Goal: Task Accomplishment & Management: Manage account settings

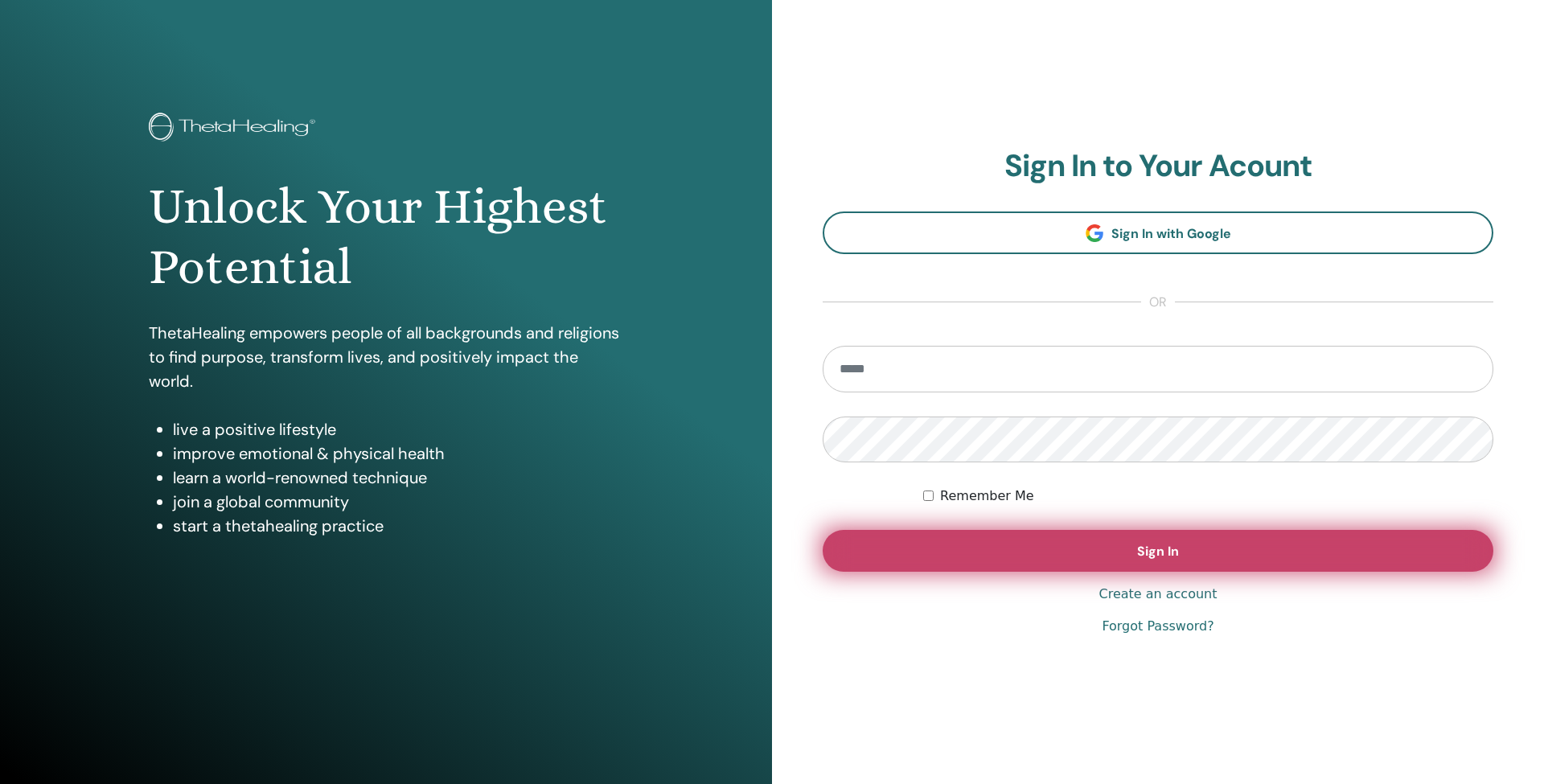
type input "**********"
click at [1068, 544] on button "Sign In" at bounding box center [1157, 550] width 670 height 42
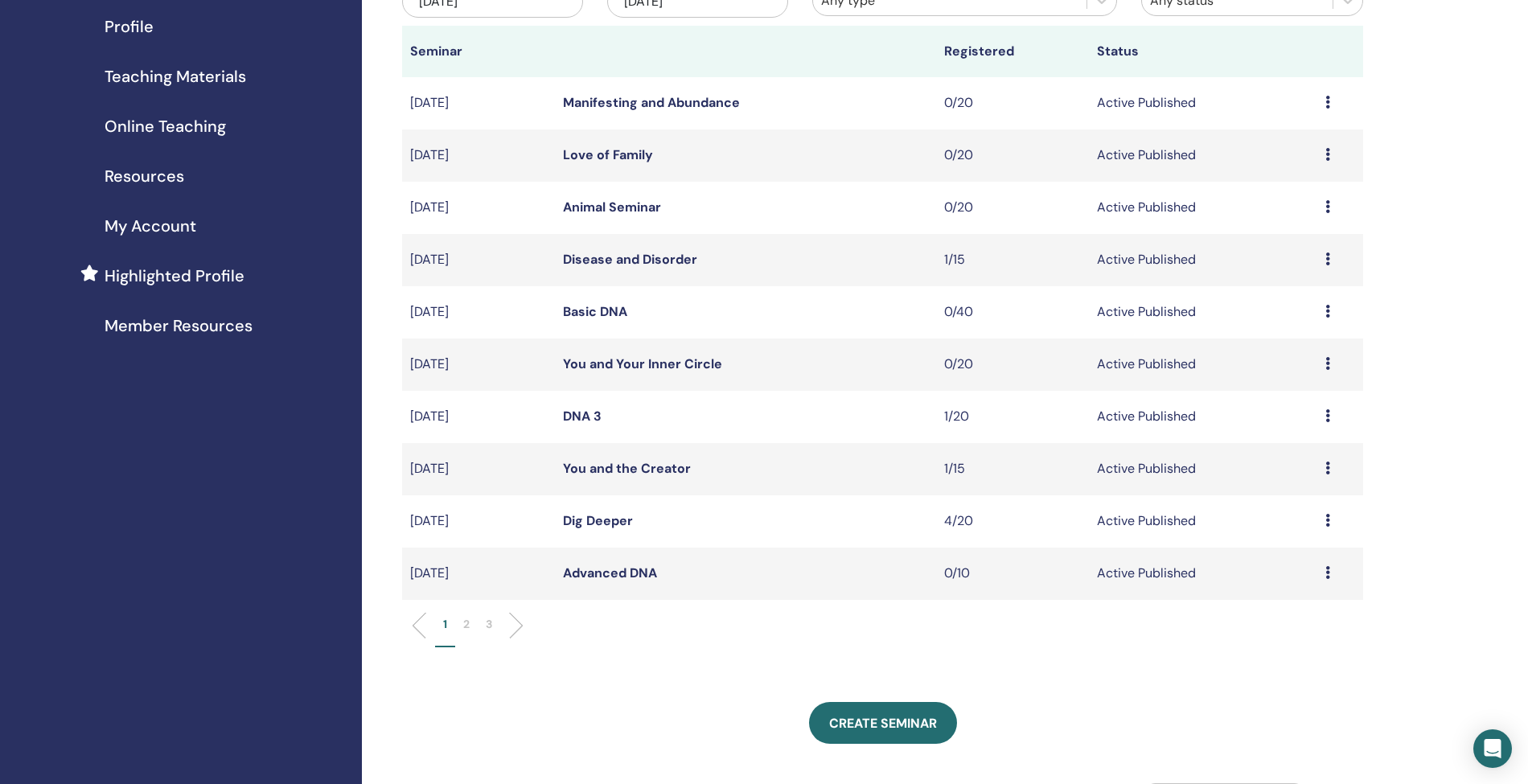
scroll to position [203, 0]
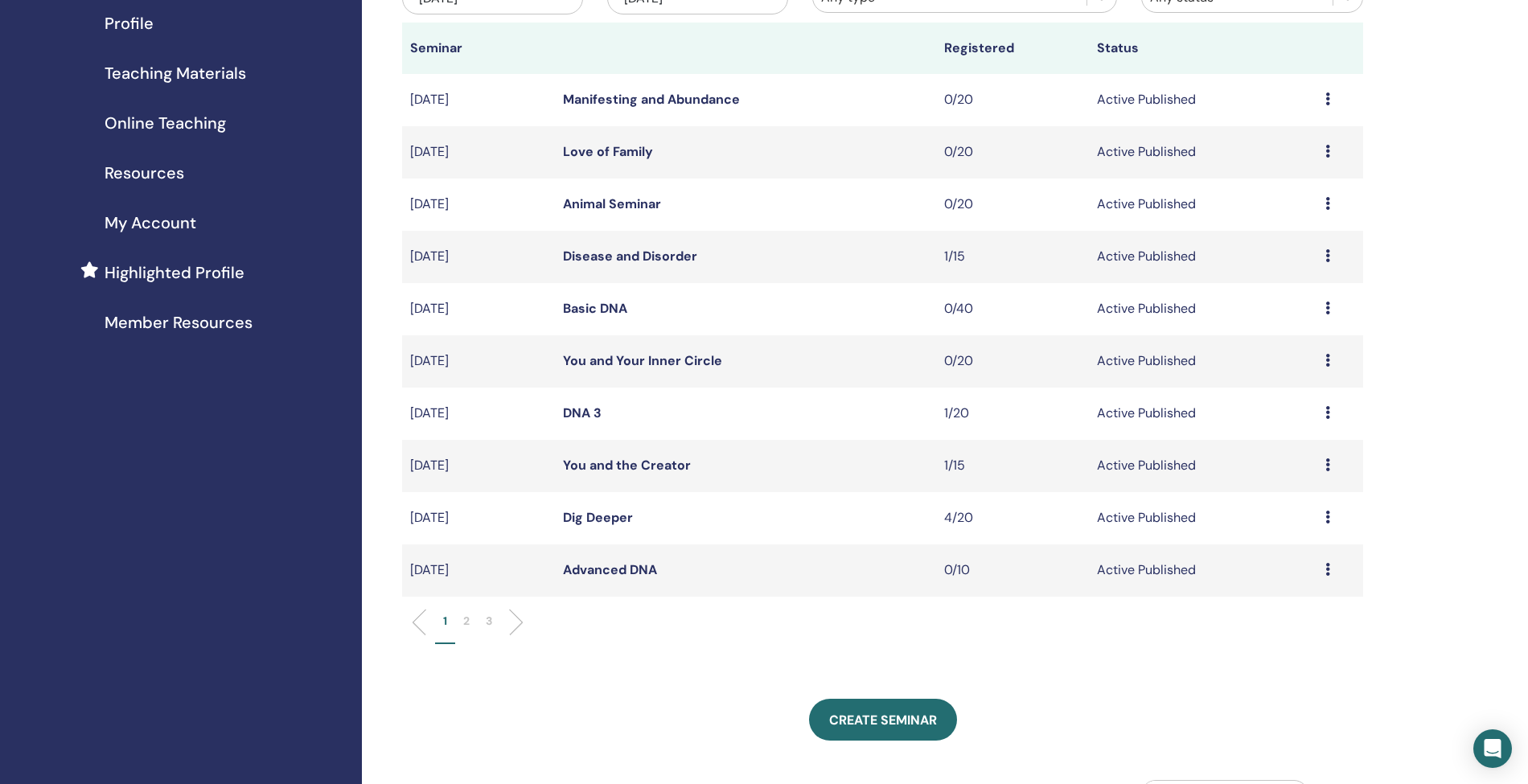
click at [466, 620] on p "2" at bounding box center [466, 620] width 6 height 17
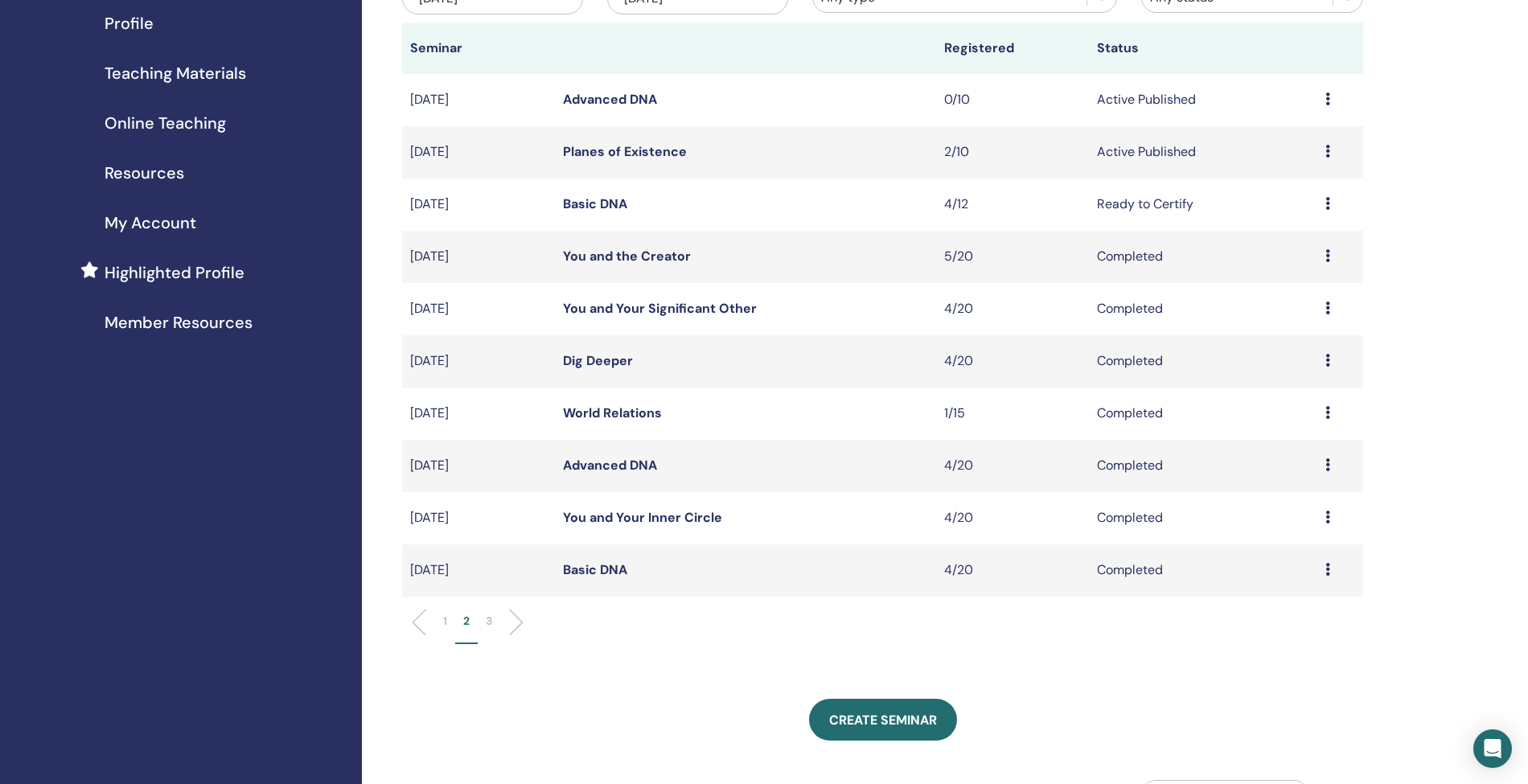
click at [628, 153] on link "Planes of Existence" at bounding box center [624, 151] width 124 height 17
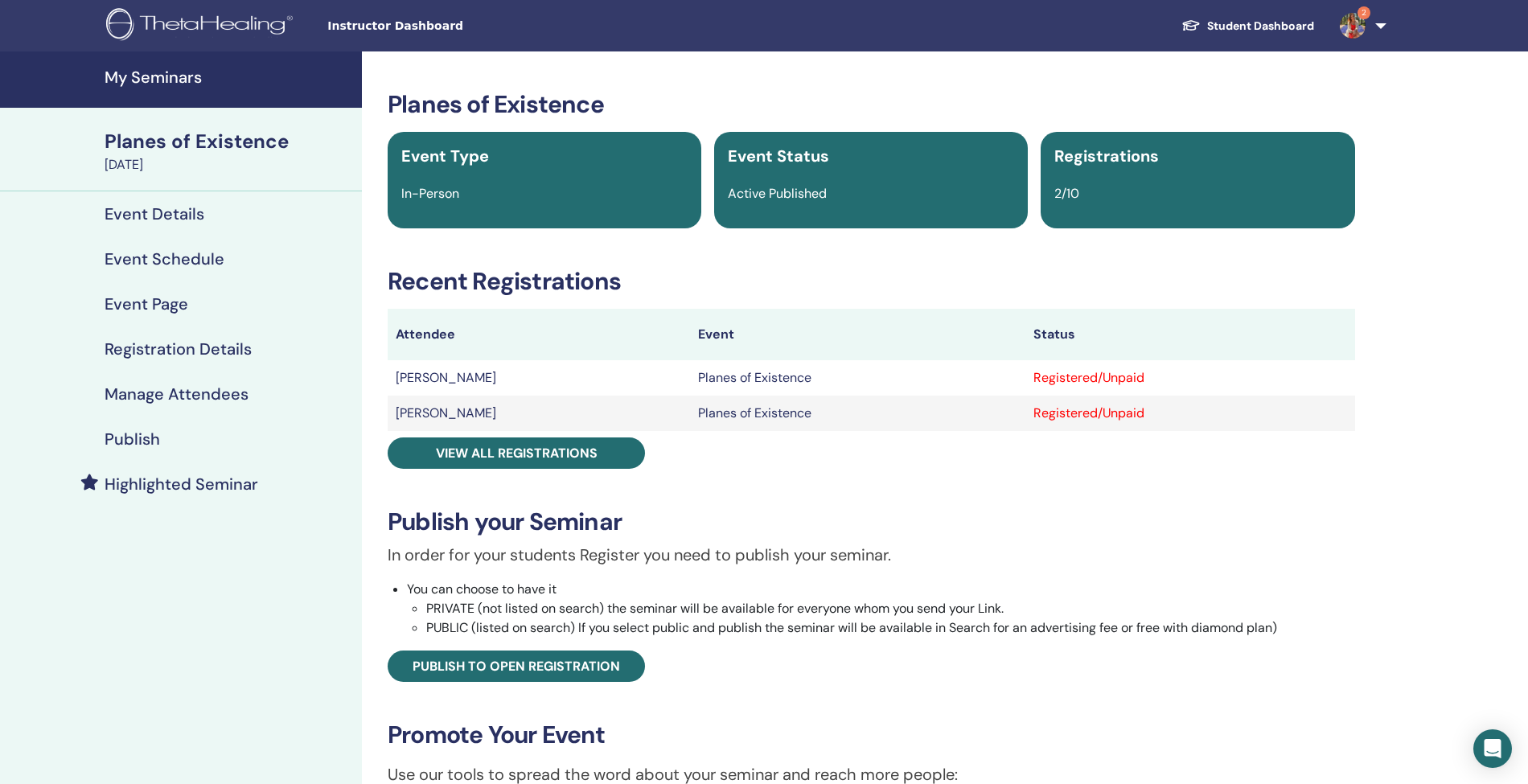
click at [172, 393] on h4 "Manage Attendees" at bounding box center [177, 394] width 144 height 20
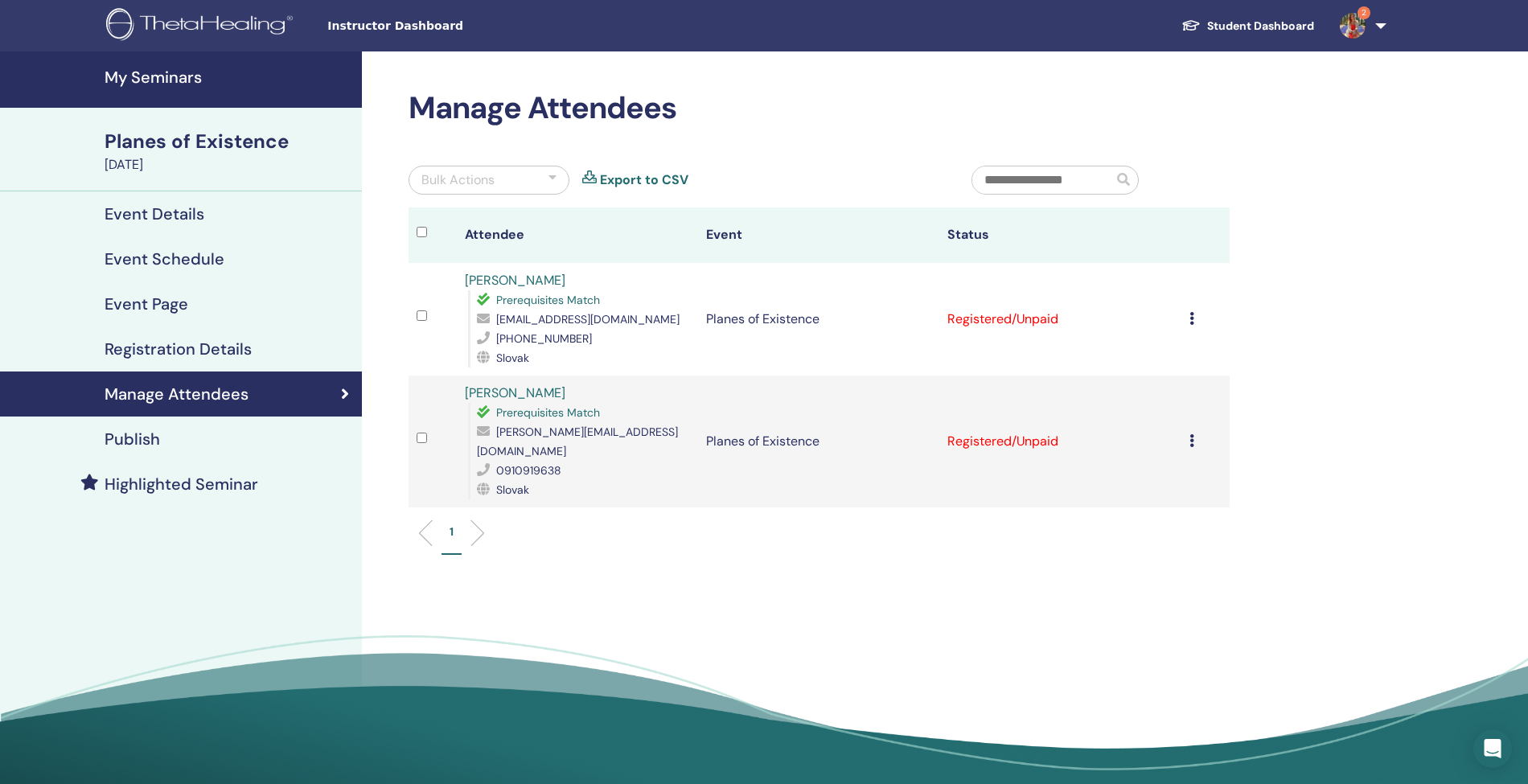
click at [1192, 316] on icon at bounding box center [1191, 318] width 4 height 12
click at [1143, 484] on link "Download Certificate" at bounding box center [1171, 484] width 124 height 17
click at [1193, 432] on div "Cancel Registration Do not auto-certify Mark as Paid Mark as Unpaid Mark as Abs…" at bounding box center [1205, 442] width 32 height 20
click at [1147, 590] on link "Download Certificate" at bounding box center [1172, 597] width 124 height 17
click at [1188, 453] on td "Cancel Registration Do not auto-certify Mark as Paid Mark as Unpaid Mark as Abs…" at bounding box center [1205, 441] width 48 height 132
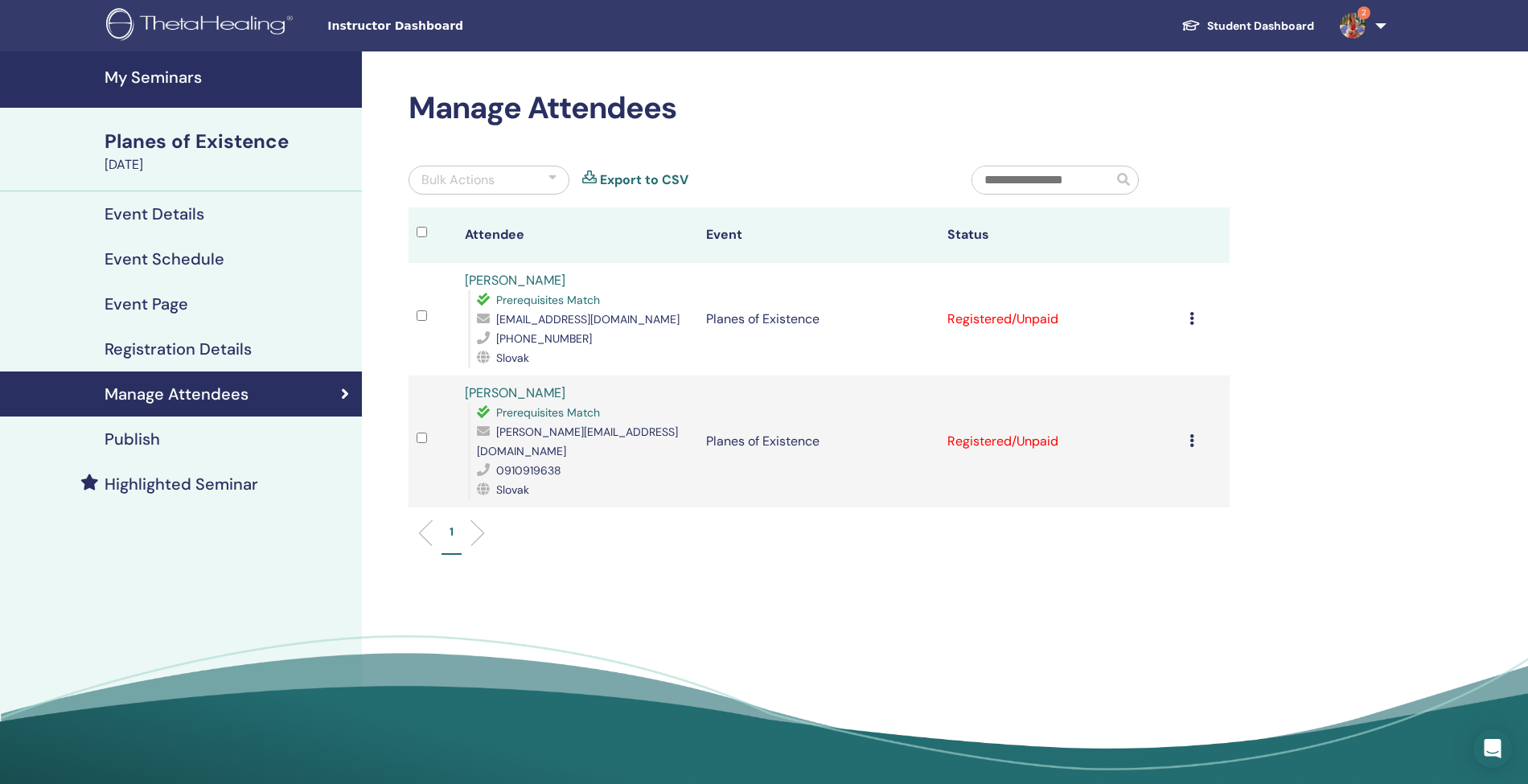
click at [154, 68] on h4 "My Seminars" at bounding box center [228, 77] width 248 height 20
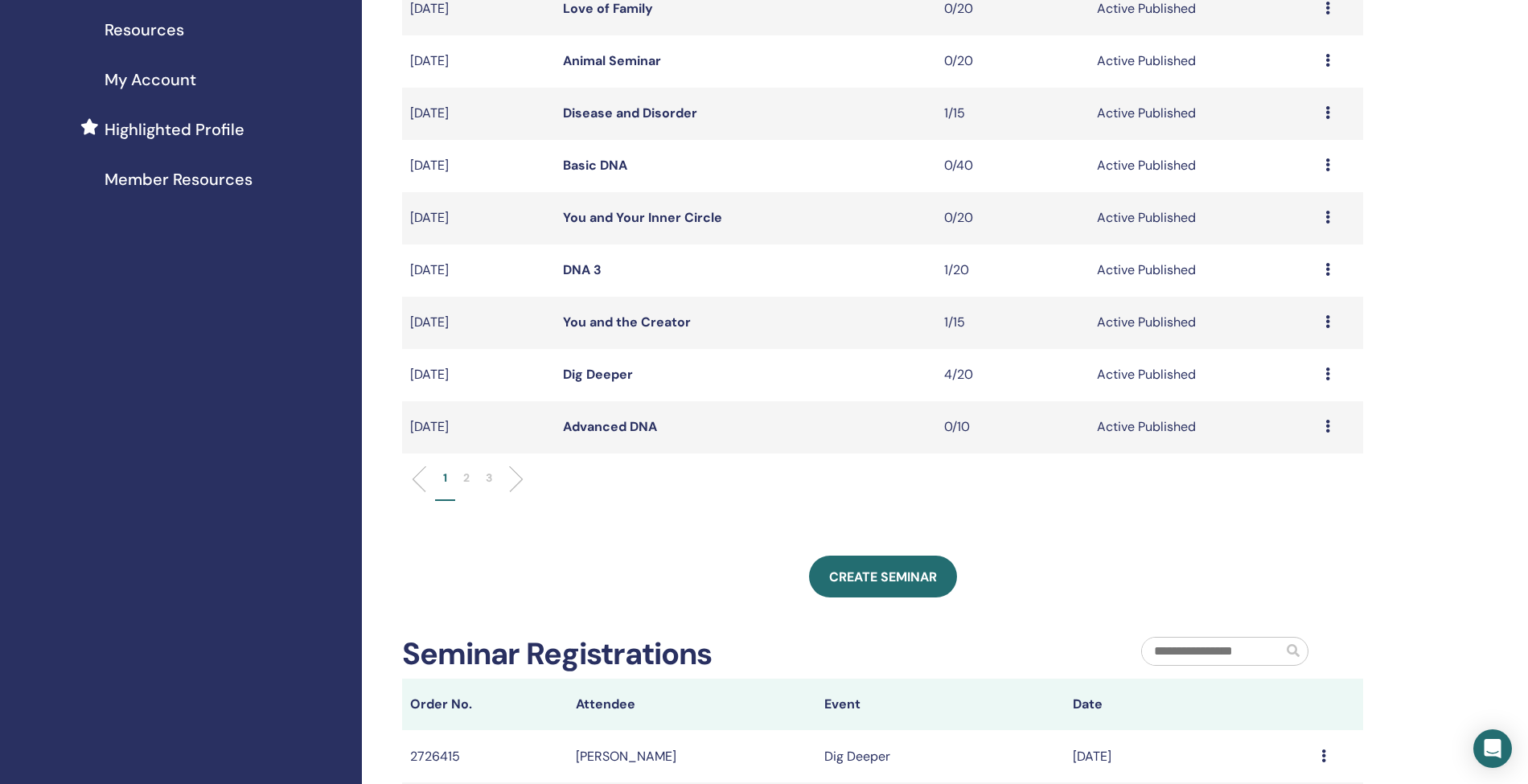
scroll to position [371, 0]
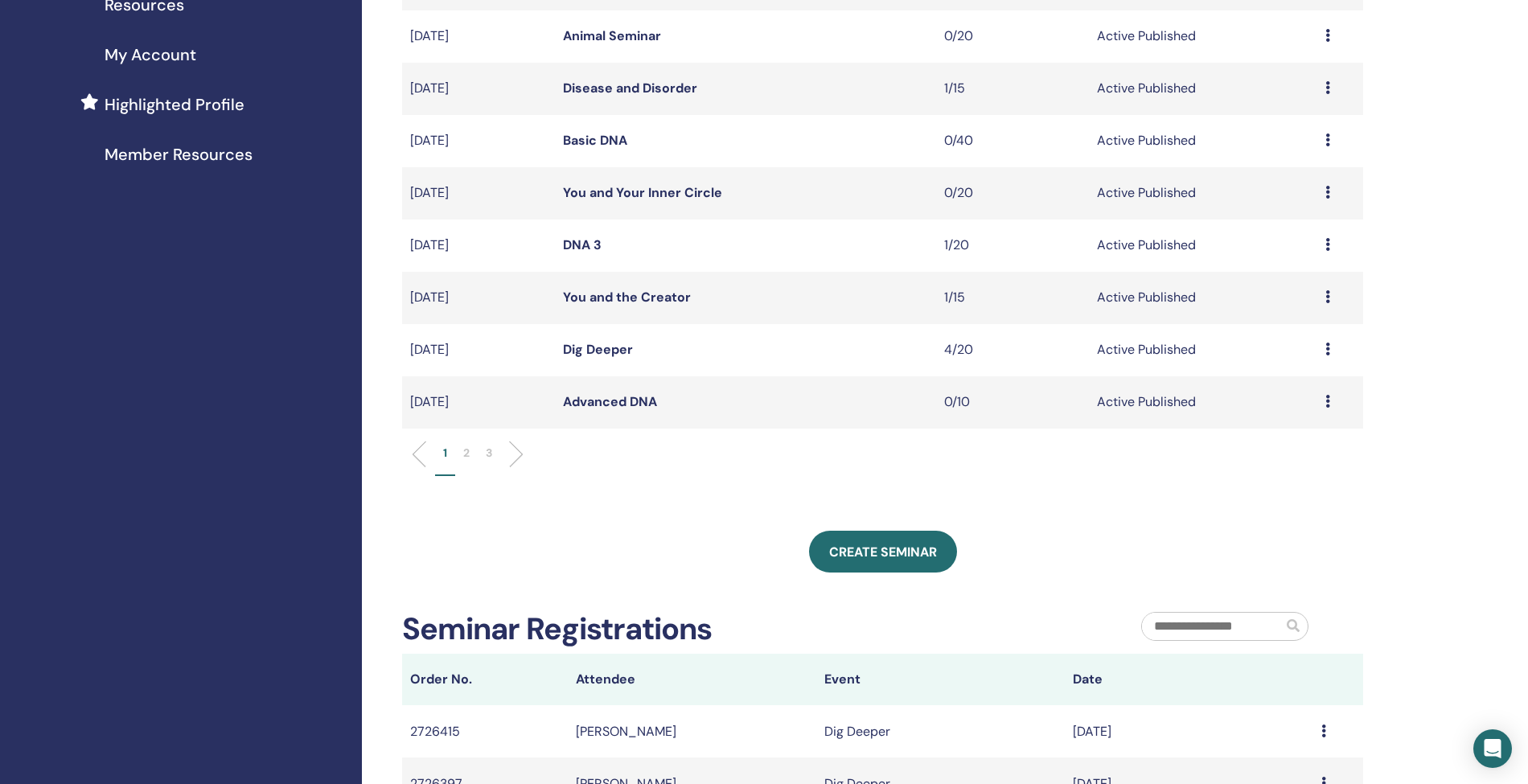
click at [469, 453] on p "2" at bounding box center [466, 452] width 6 height 17
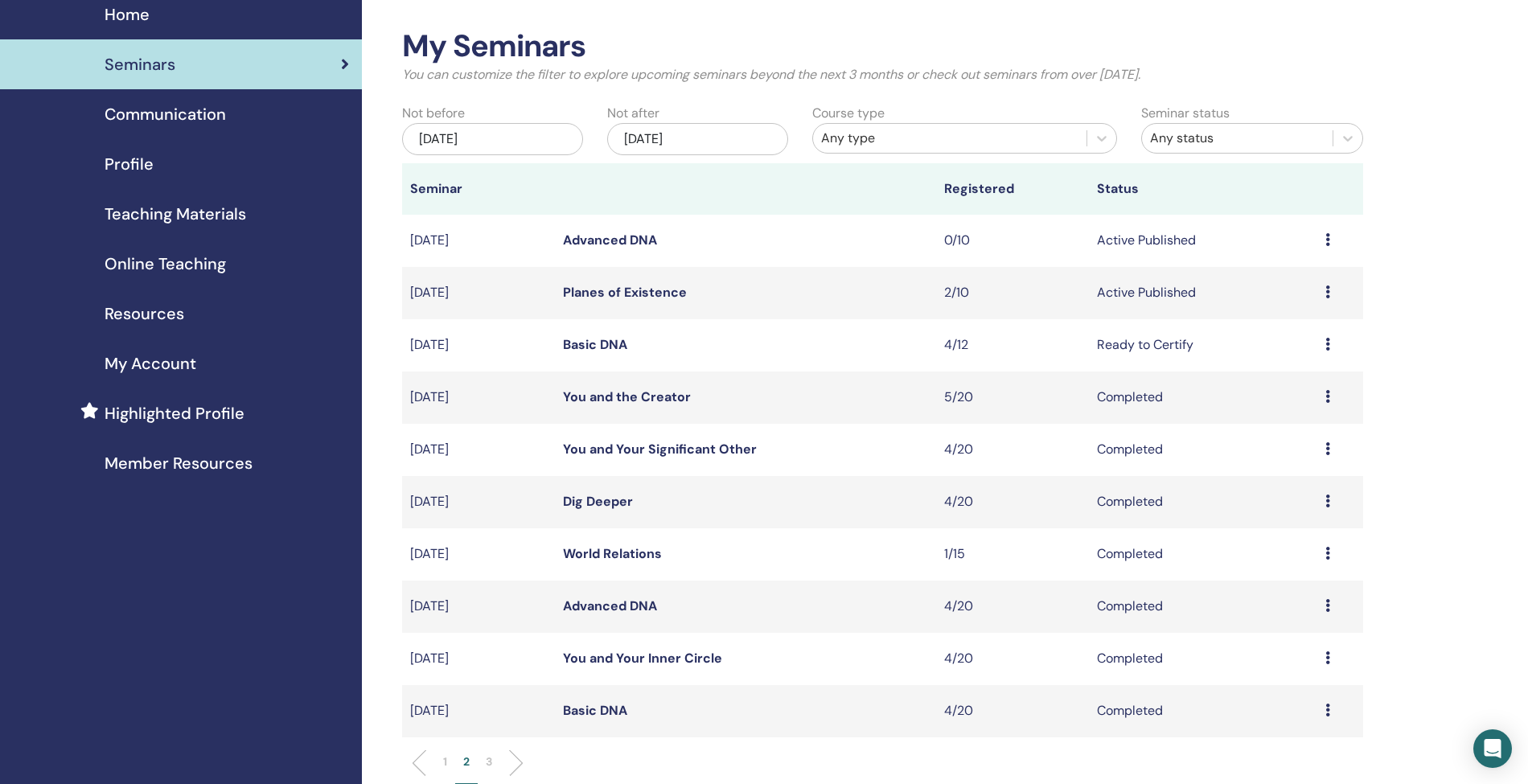
scroll to position [56, 0]
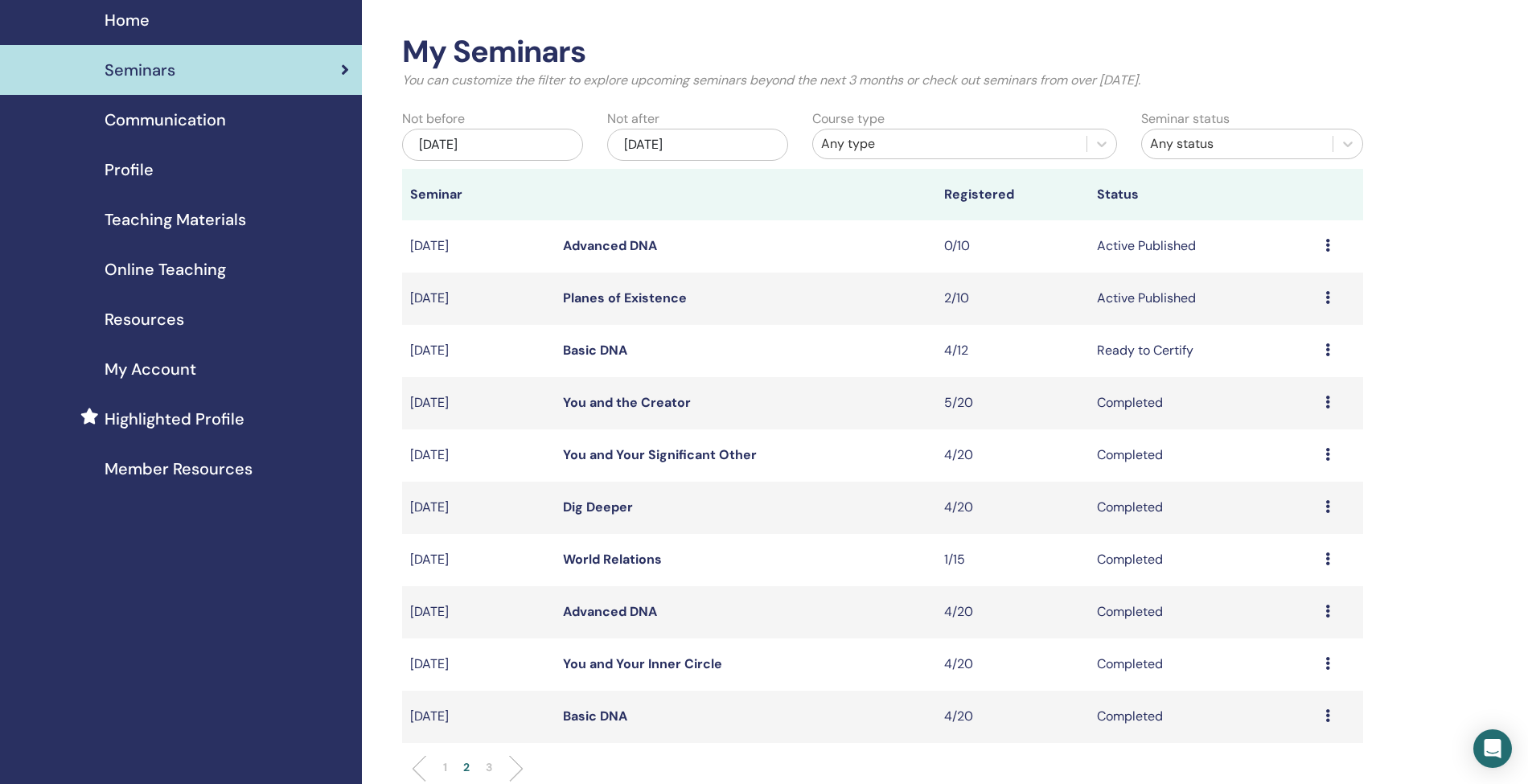
click at [602, 252] on link "Advanced DNA" at bounding box center [610, 245] width 94 height 17
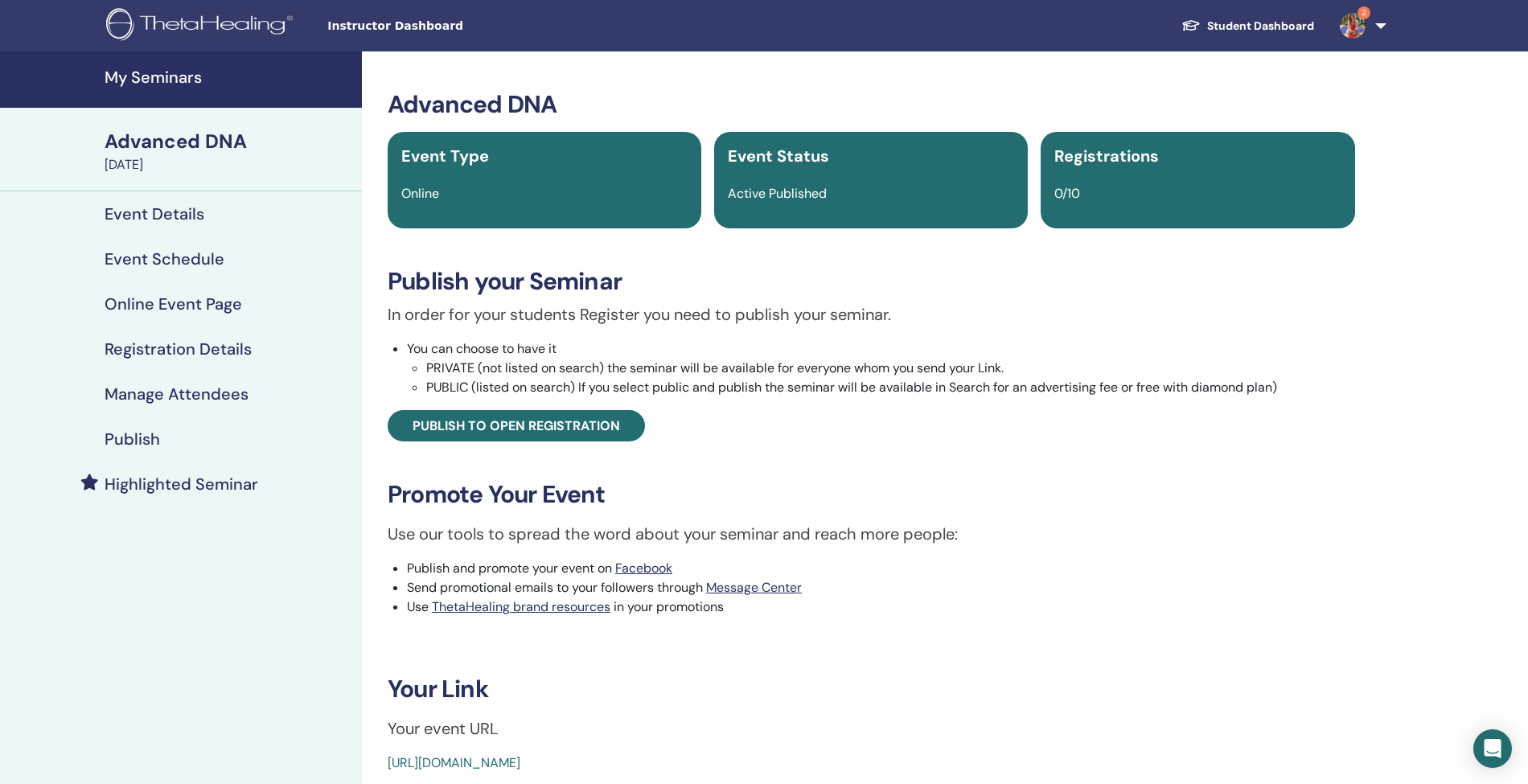
click at [155, 82] on h4 "My Seminars" at bounding box center [228, 77] width 248 height 20
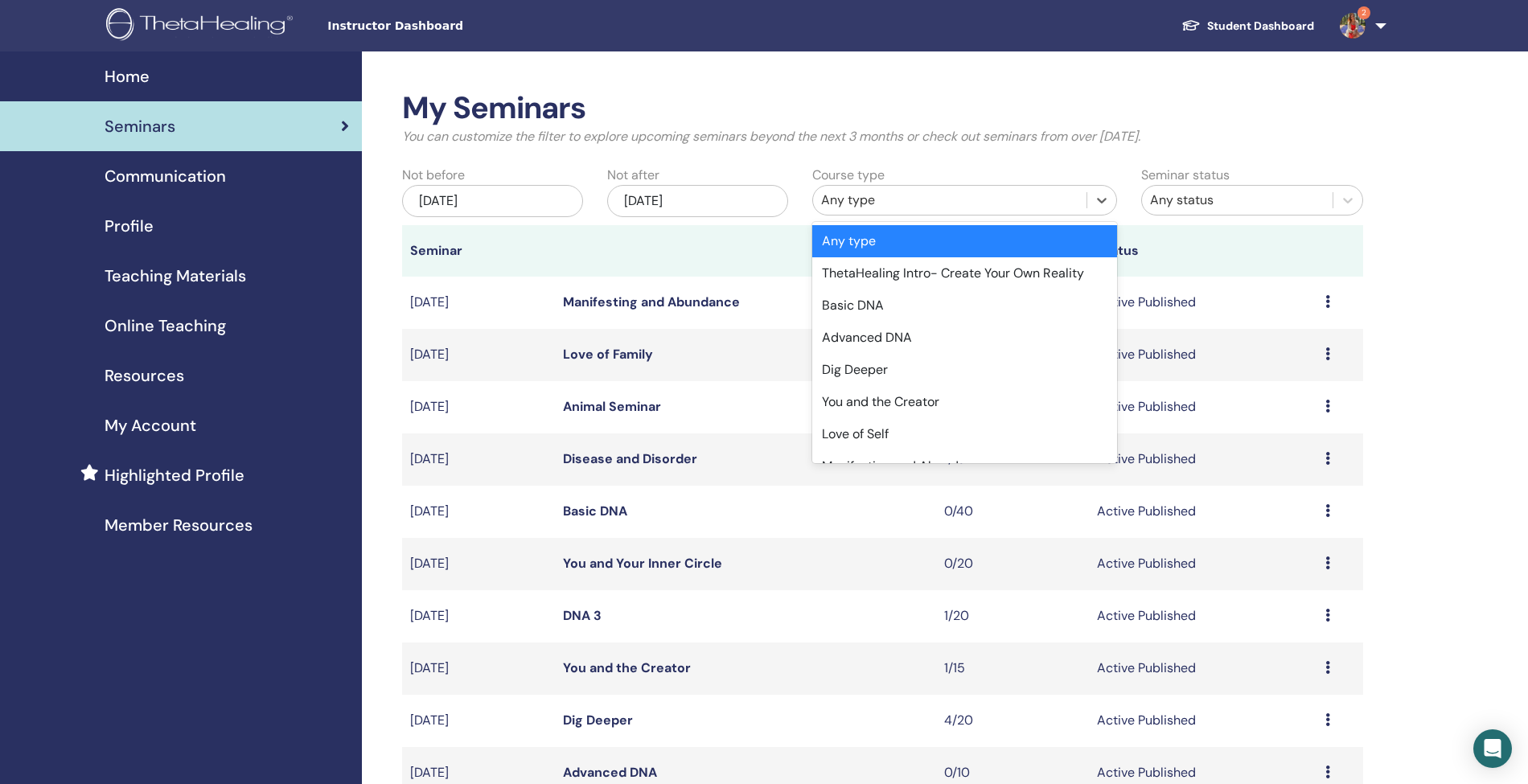
click at [860, 201] on div "Any type" at bounding box center [949, 200] width 257 height 20
click at [875, 336] on div "Advanced DNA" at bounding box center [964, 338] width 304 height 32
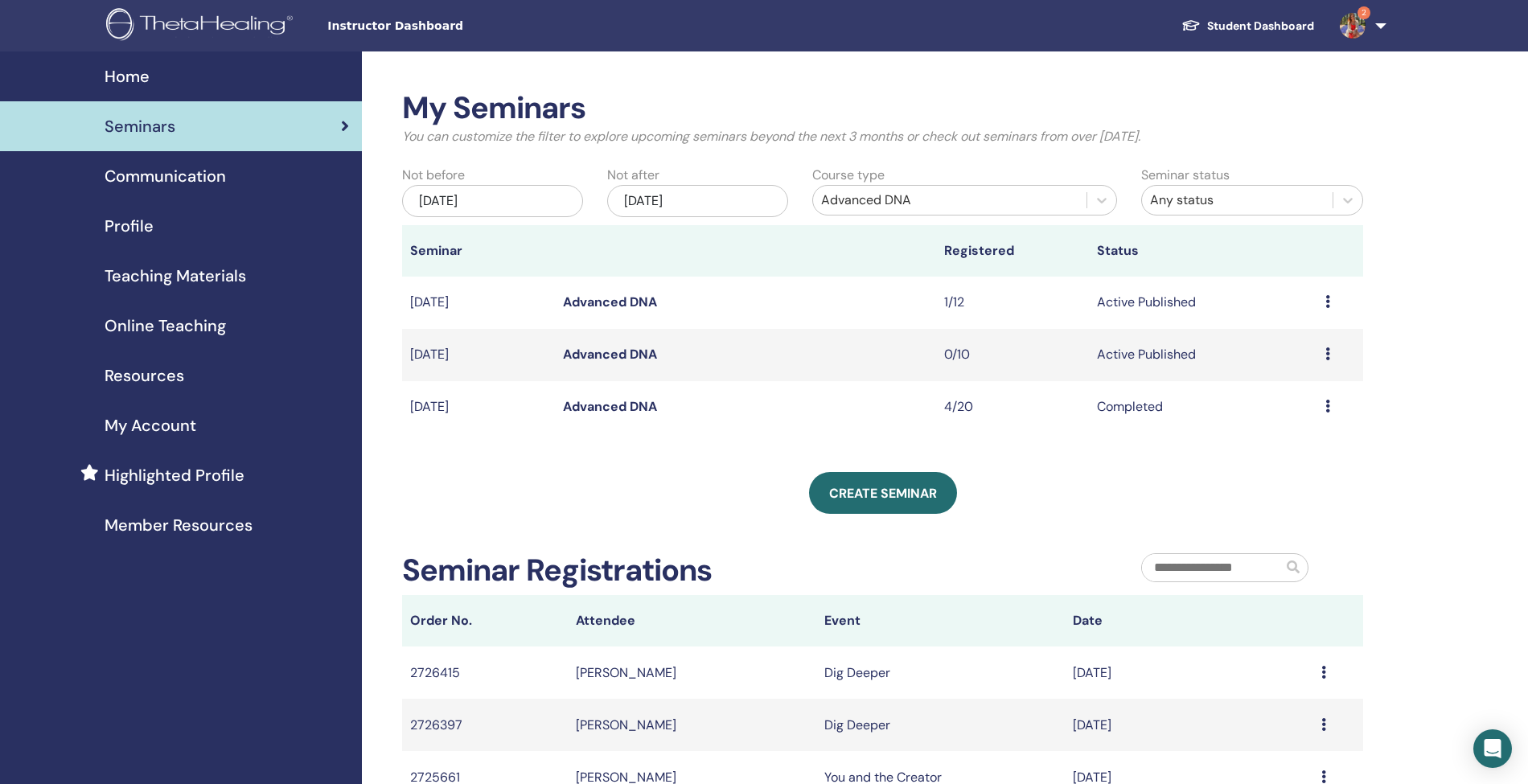
click at [628, 292] on td "Advanced DNA" at bounding box center [745, 302] width 381 height 52
click at [604, 299] on link "Advanced DNA" at bounding box center [610, 301] width 94 height 17
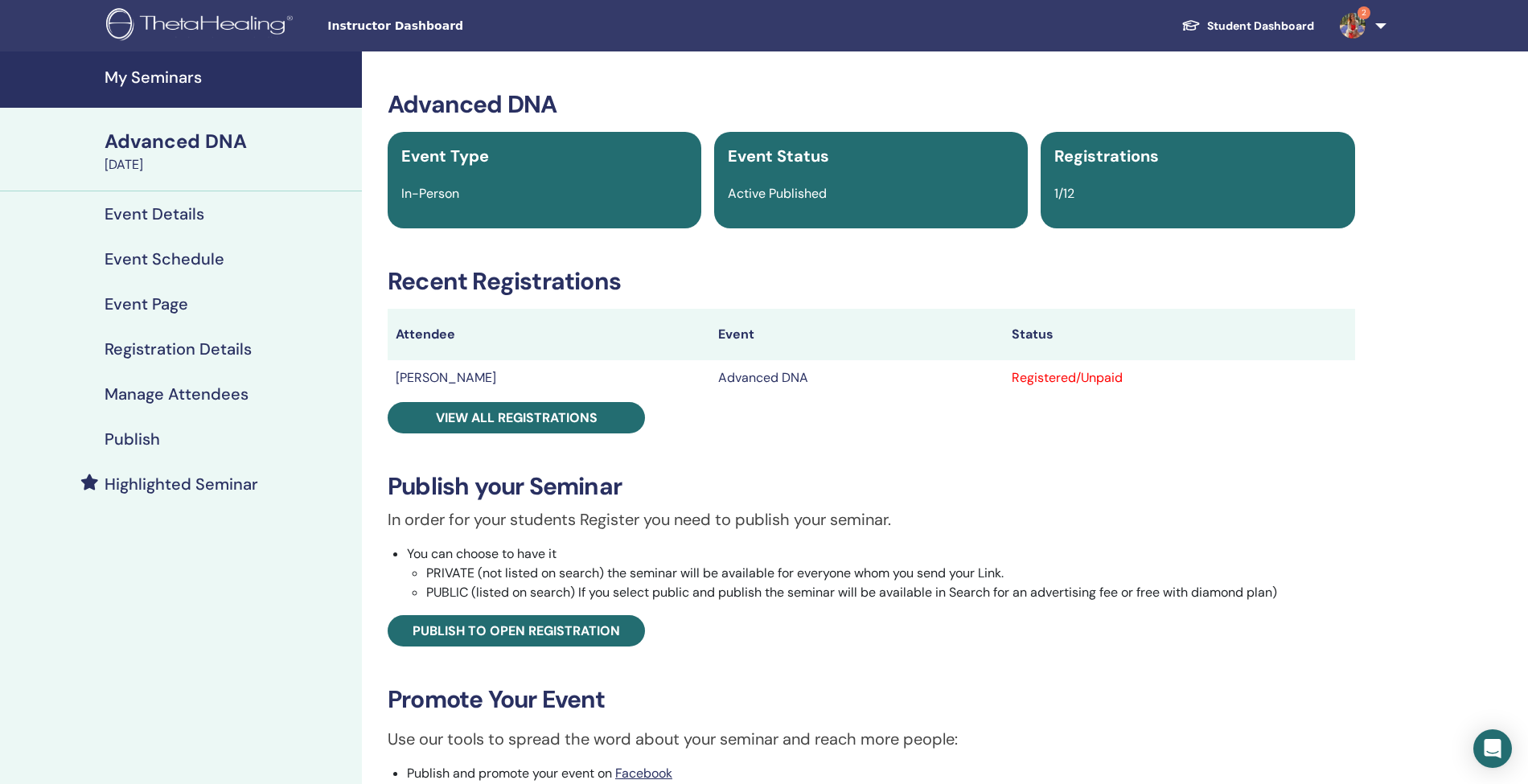
click at [148, 392] on h4 "Manage Attendees" at bounding box center [177, 394] width 144 height 20
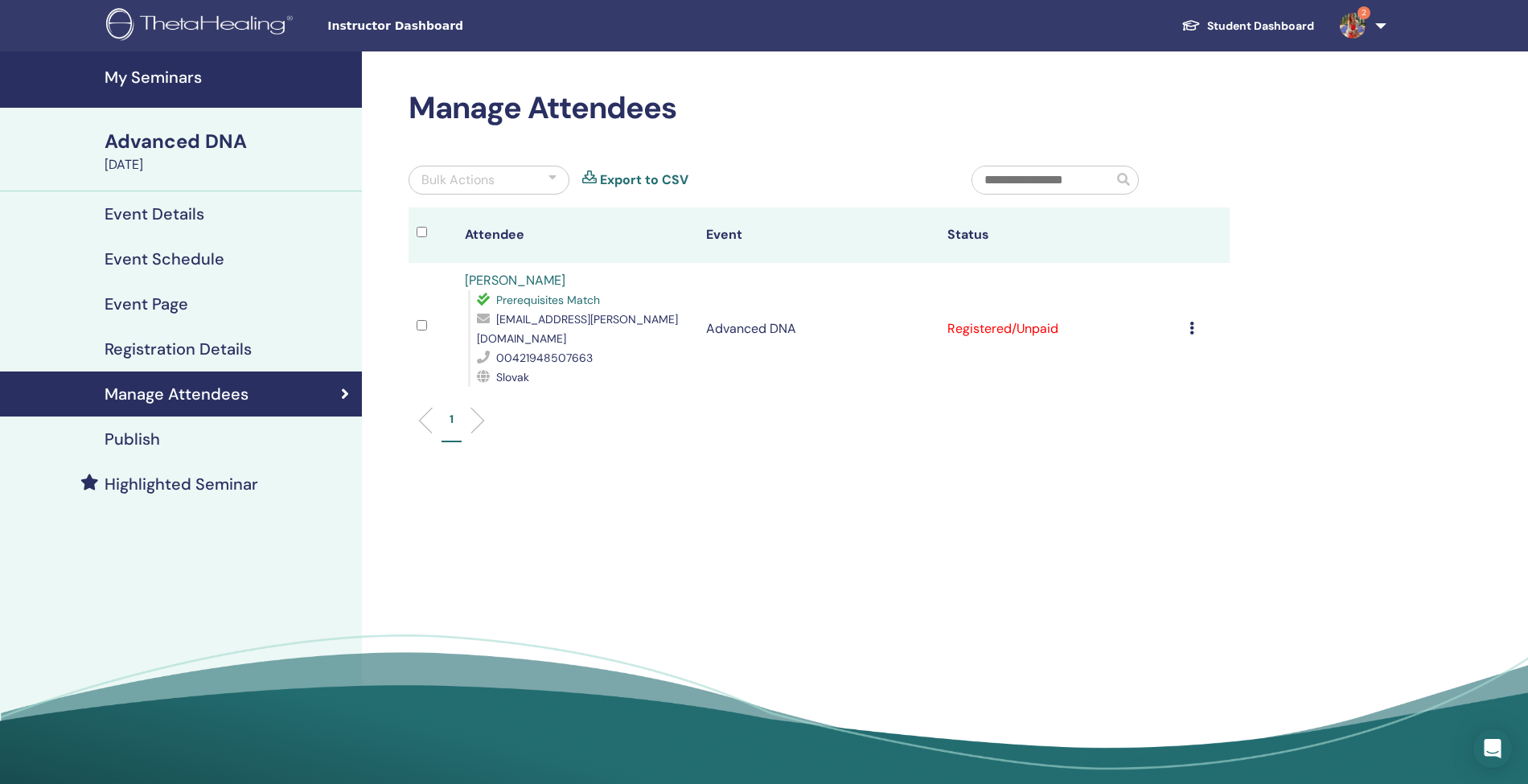
click at [1187, 316] on td "Cancel Registration Do not auto-certify Mark as Paid Mark as Unpaid Mark as Abs…" at bounding box center [1205, 329] width 48 height 132
click at [1190, 322] on icon at bounding box center [1191, 328] width 4 height 12
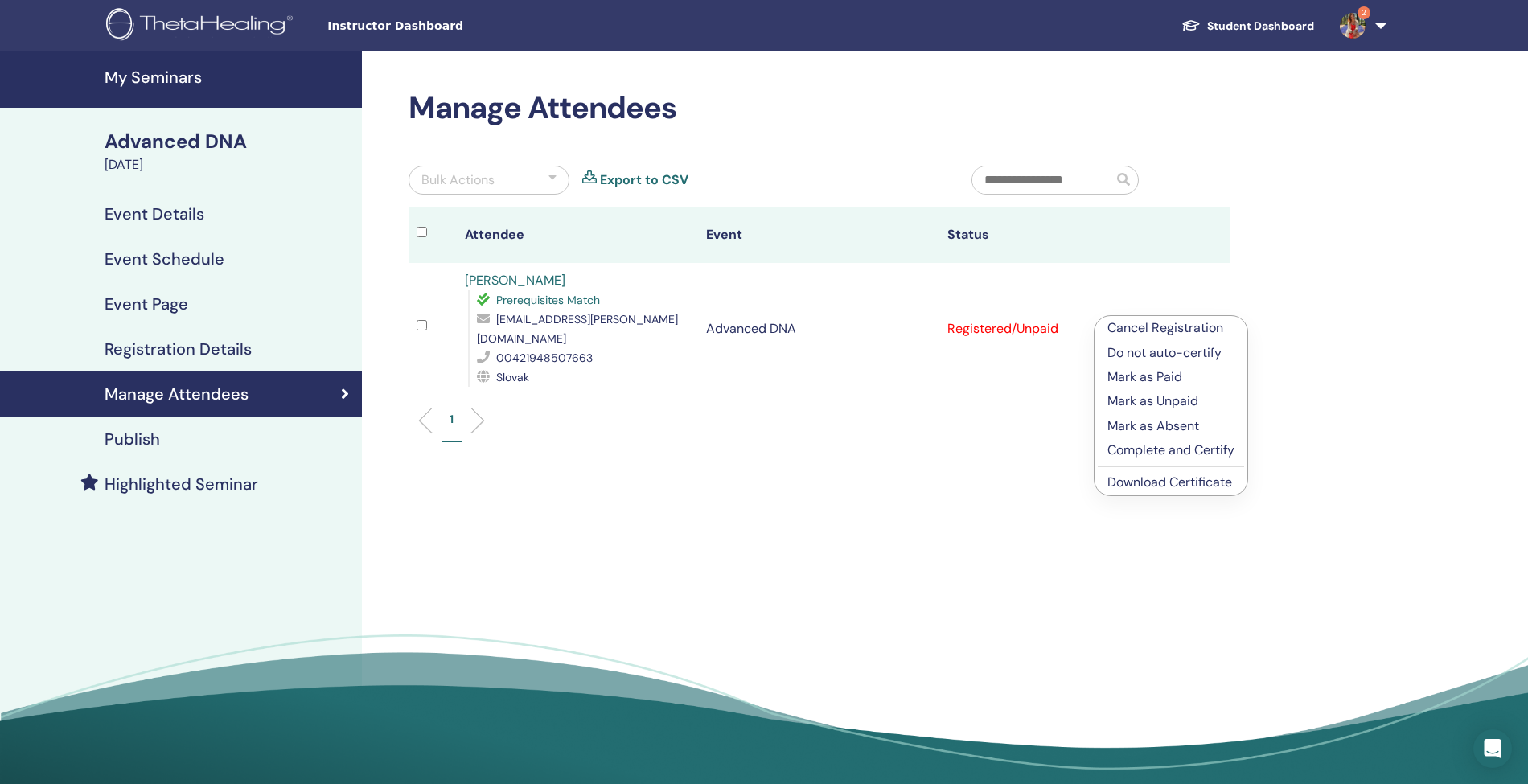
click at [1124, 484] on link "Download Certificate" at bounding box center [1170, 482] width 124 height 17
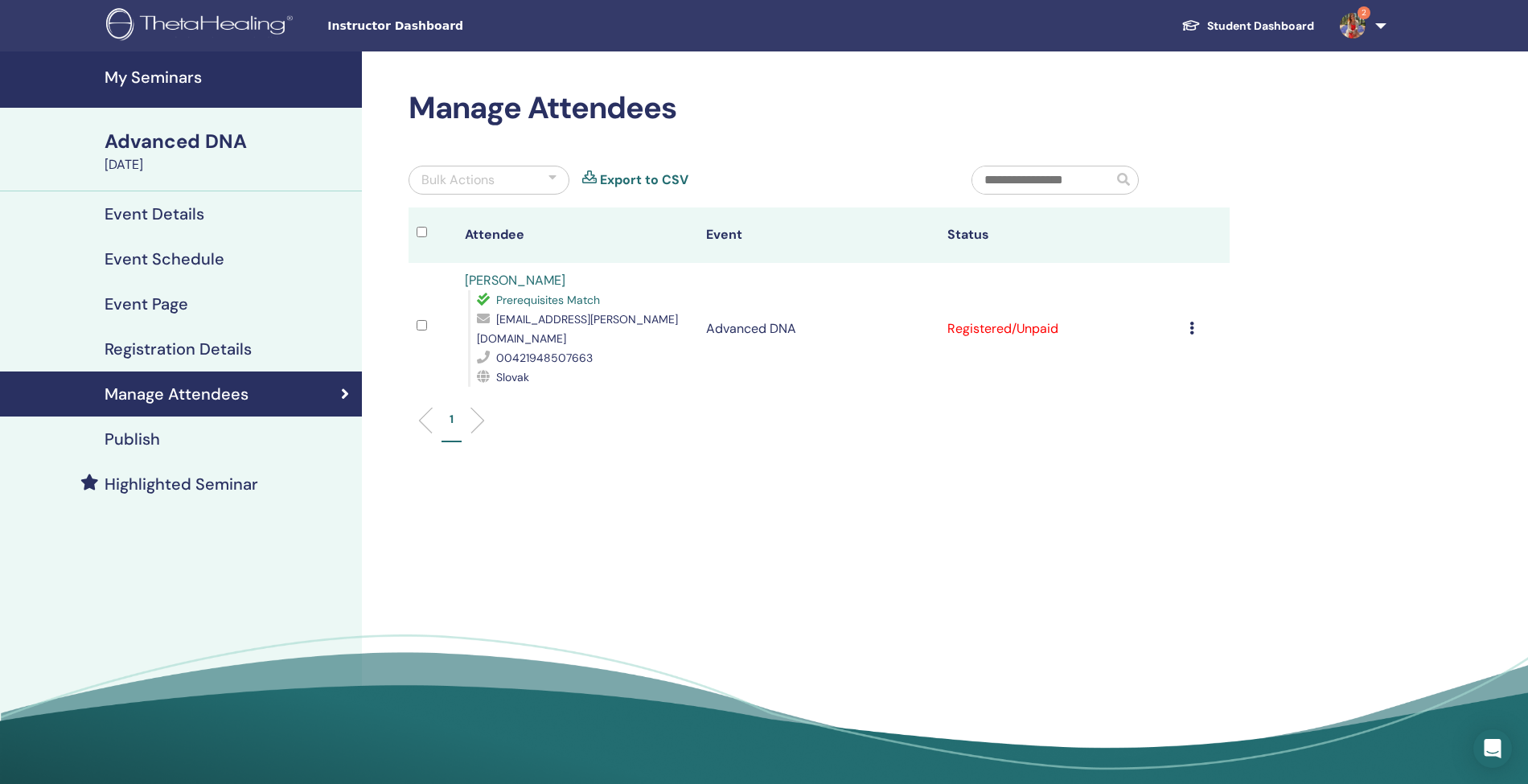
click at [1244, 378] on div "Manage Attendees Bulk Actions Export to CSV Attendee Event Status [PERSON_NAME]…" at bounding box center [871, 423] width 1019 height 744
